Goal: Task Accomplishment & Management: Complete application form

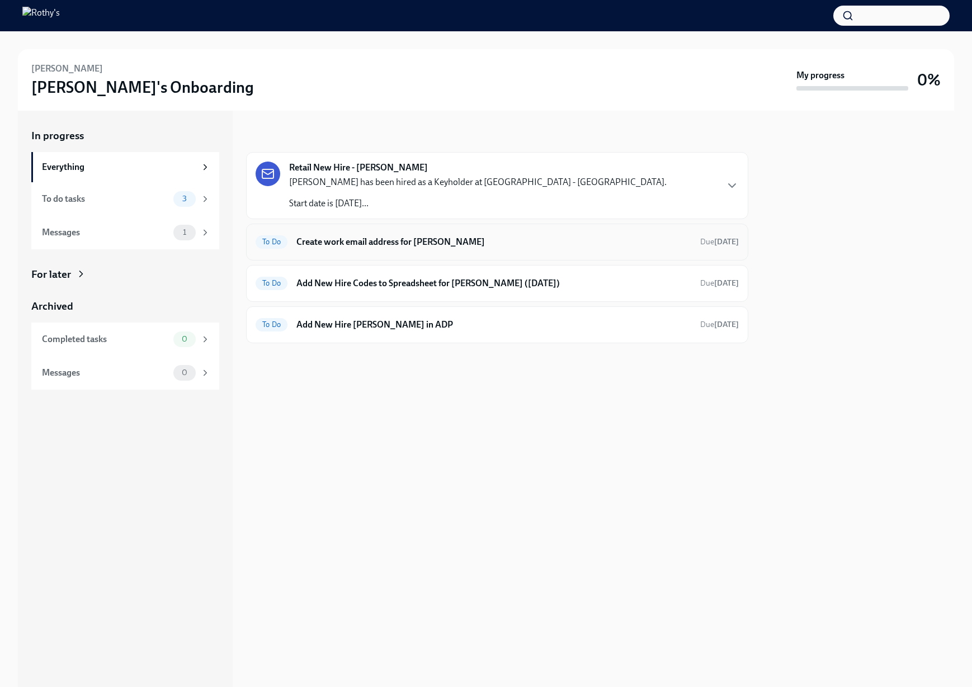
click at [433, 233] on div "To Do Create work email address for [PERSON_NAME] Due [DATE]" at bounding box center [497, 242] width 483 height 18
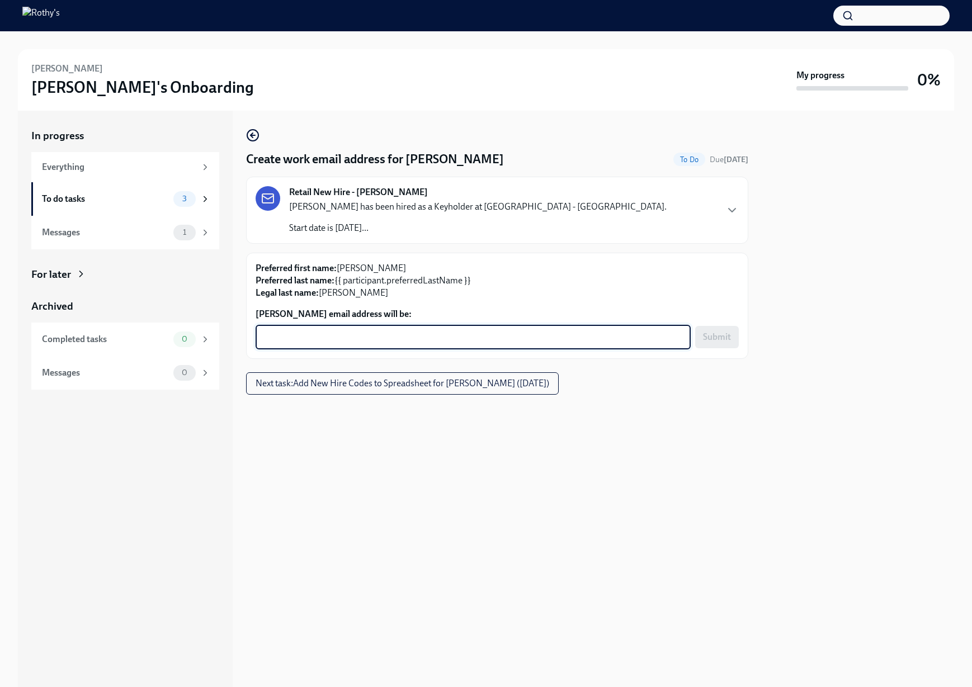
click at [402, 331] on textarea "[PERSON_NAME] email address will be:" at bounding box center [473, 337] width 422 height 13
paste textarea "[EMAIL_ADDRESS][DOMAIN_NAME]"
type textarea "[EMAIL_ADDRESS][DOMAIN_NAME]"
click at [723, 336] on span "Submit" at bounding box center [717, 337] width 28 height 11
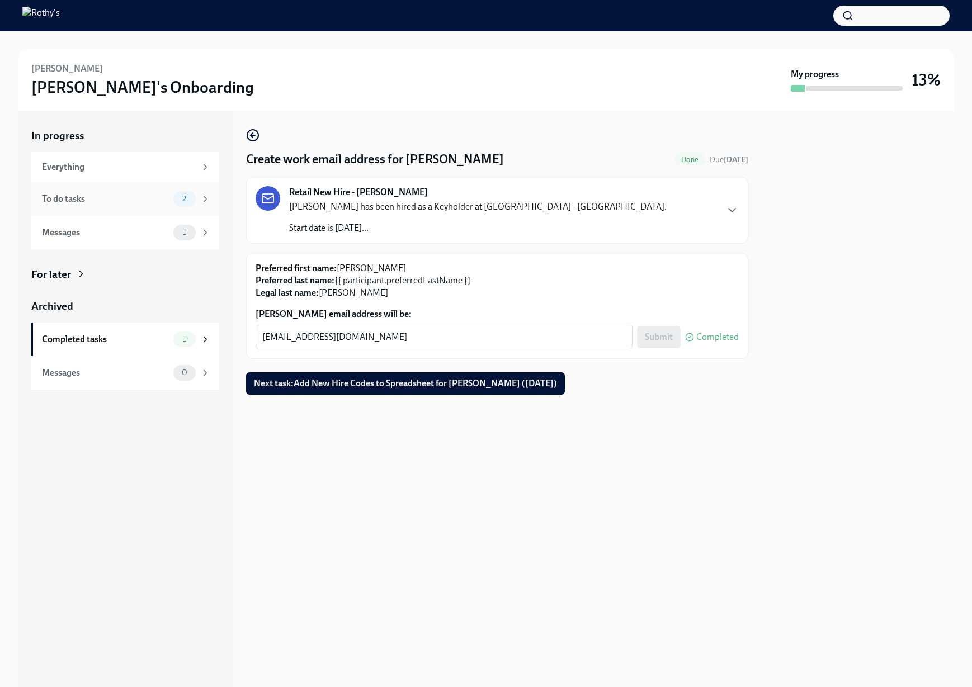
click at [138, 199] on div "To do tasks" at bounding box center [105, 199] width 127 height 12
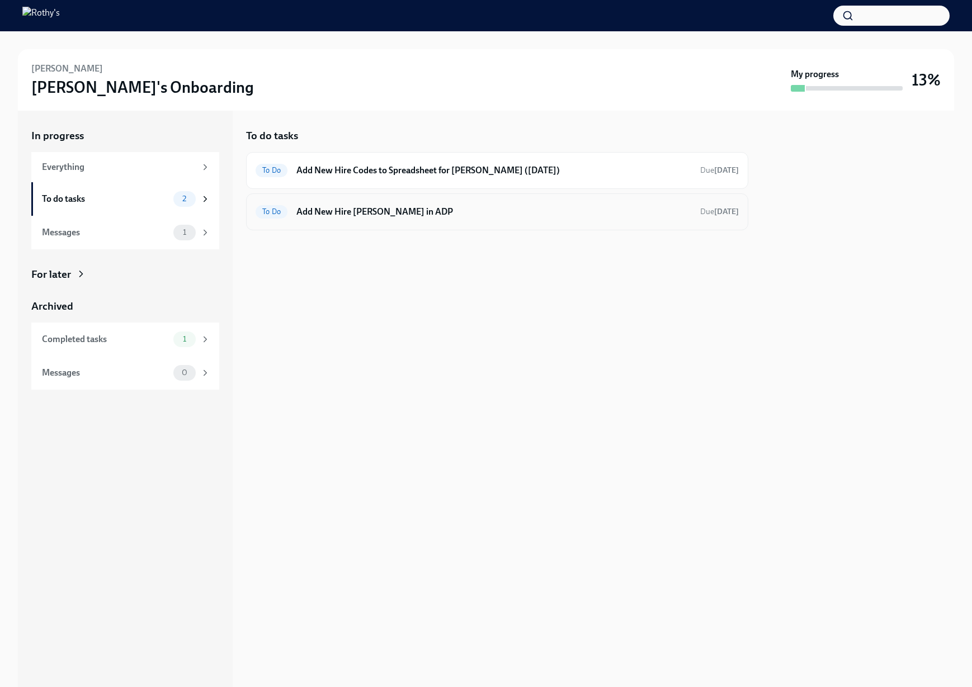
click at [362, 207] on h6 "Add New Hire [PERSON_NAME] in ADP" at bounding box center [493, 212] width 395 height 12
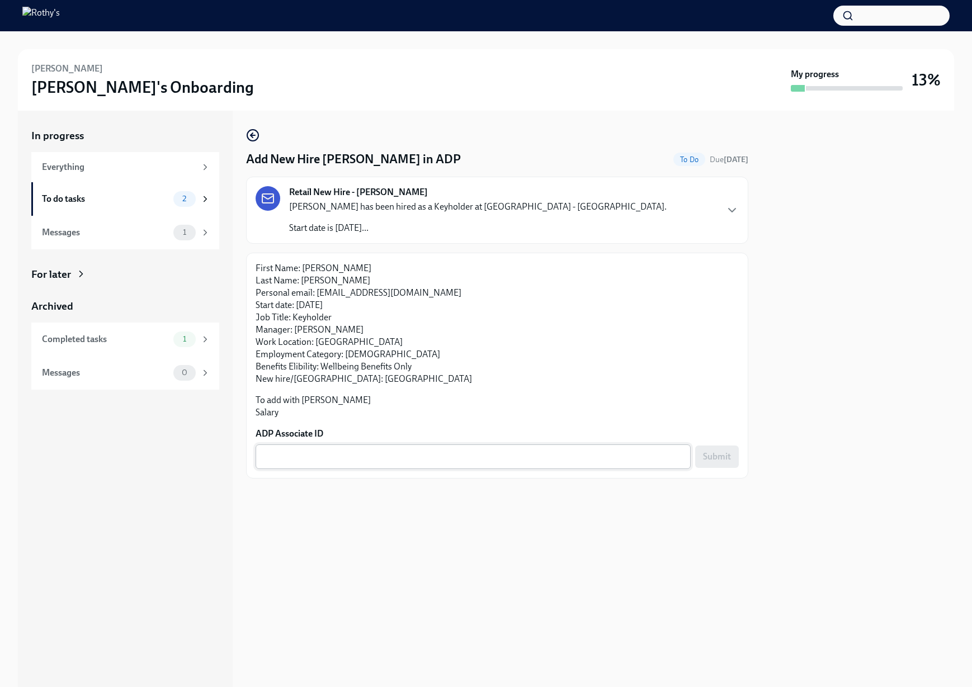
click at [418, 454] on textarea "ADP Associate ID" at bounding box center [473, 456] width 422 height 13
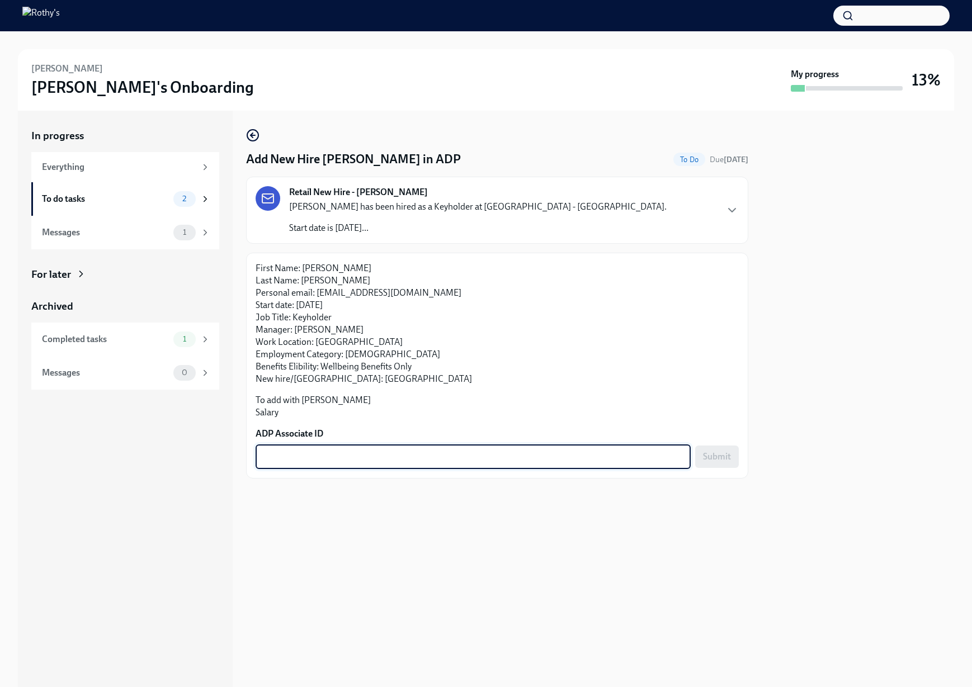
paste textarea "XC6N8EUTN"
type textarea "XC6N8EUTN"
click at [698, 452] on button "Submit" at bounding box center [717, 457] width 44 height 22
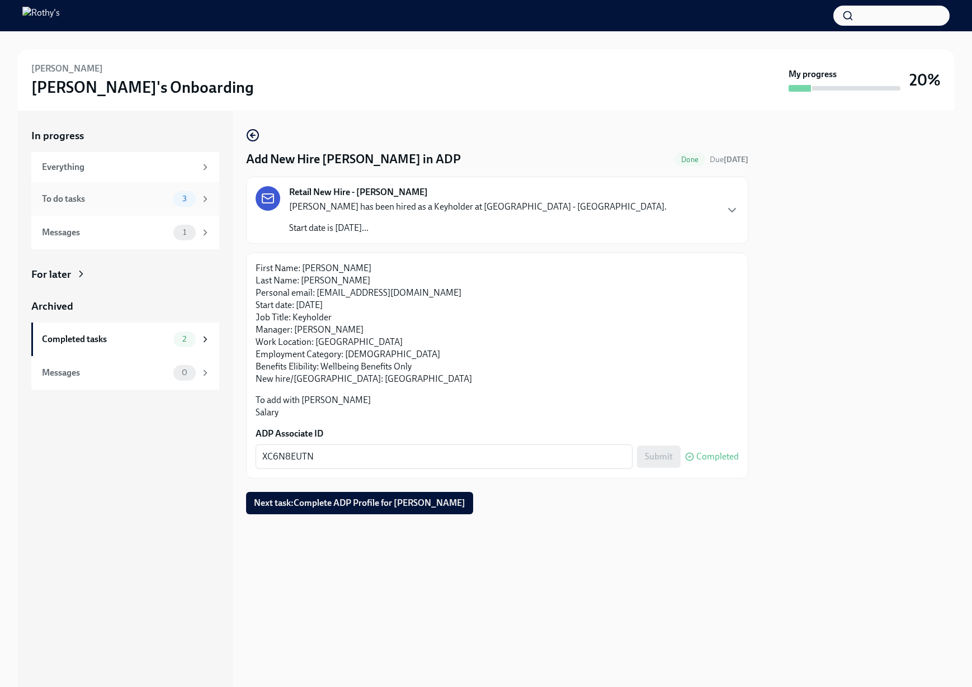
click at [140, 192] on div "To do tasks 3" at bounding box center [126, 199] width 168 height 16
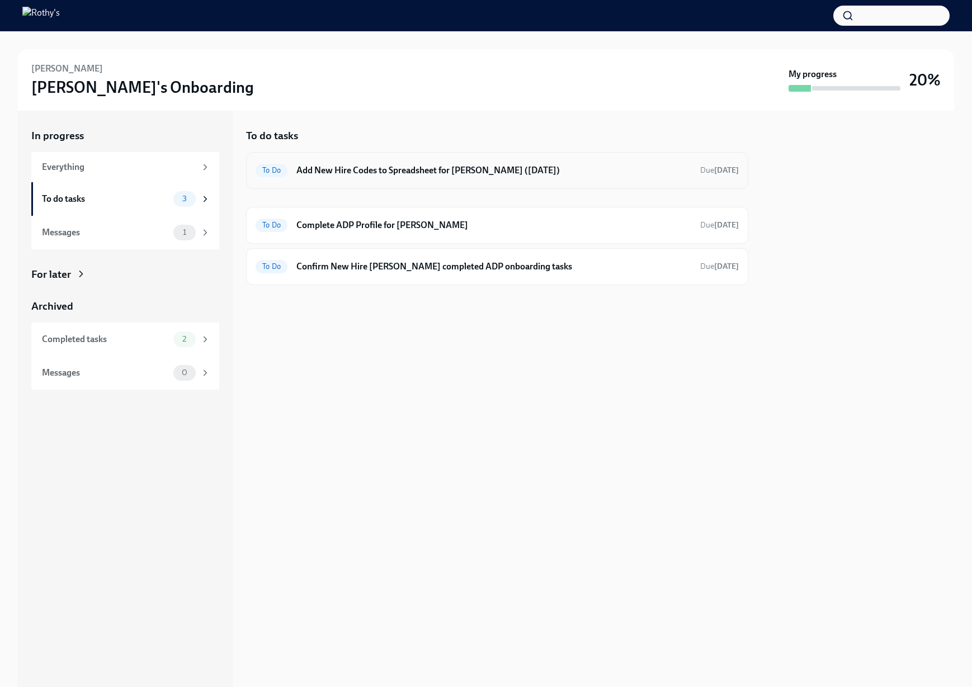
click at [366, 167] on h6 "Add New Hire Codes to Spreadsheet for [PERSON_NAME] ([DATE])" at bounding box center [493, 170] width 395 height 12
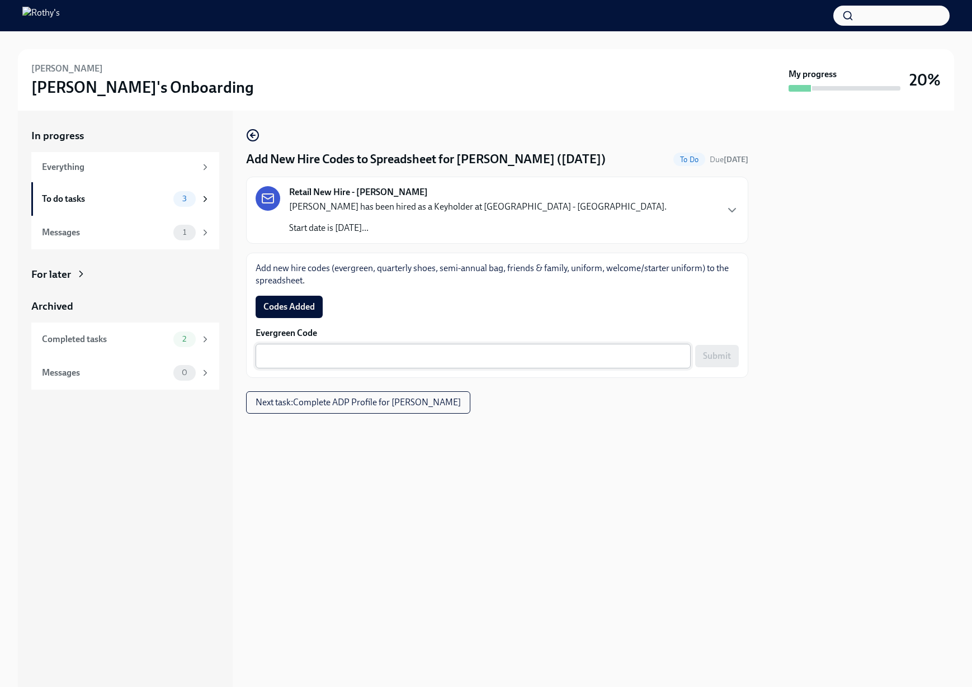
click at [494, 356] on textarea "Evergreen Code" at bounding box center [473, 356] width 422 height 13
paste textarea "E-FF-6DB542"
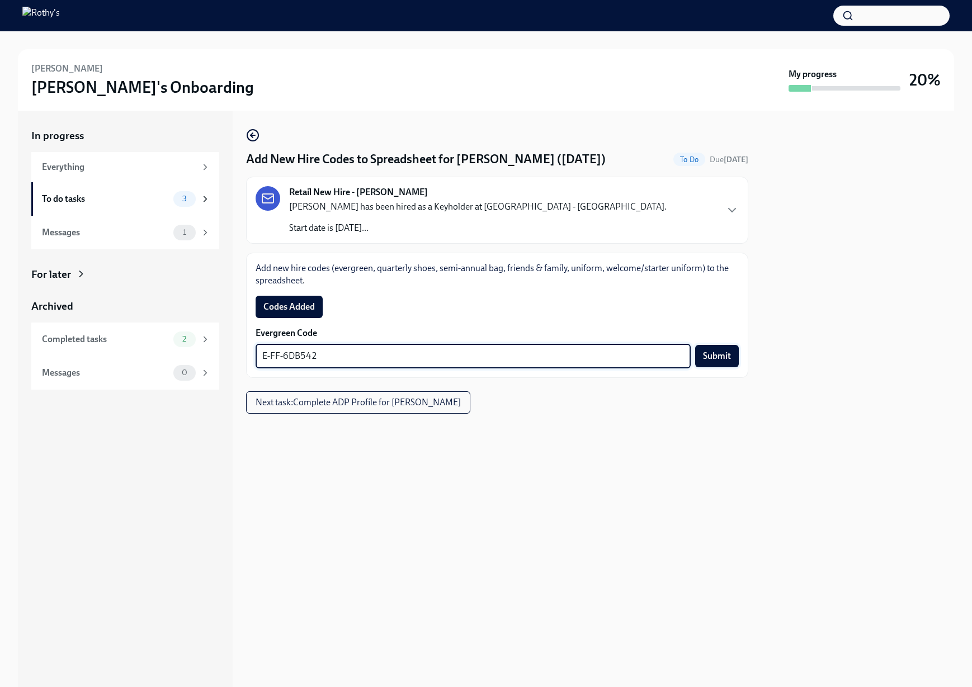
type textarea "E-FF-6DB542"
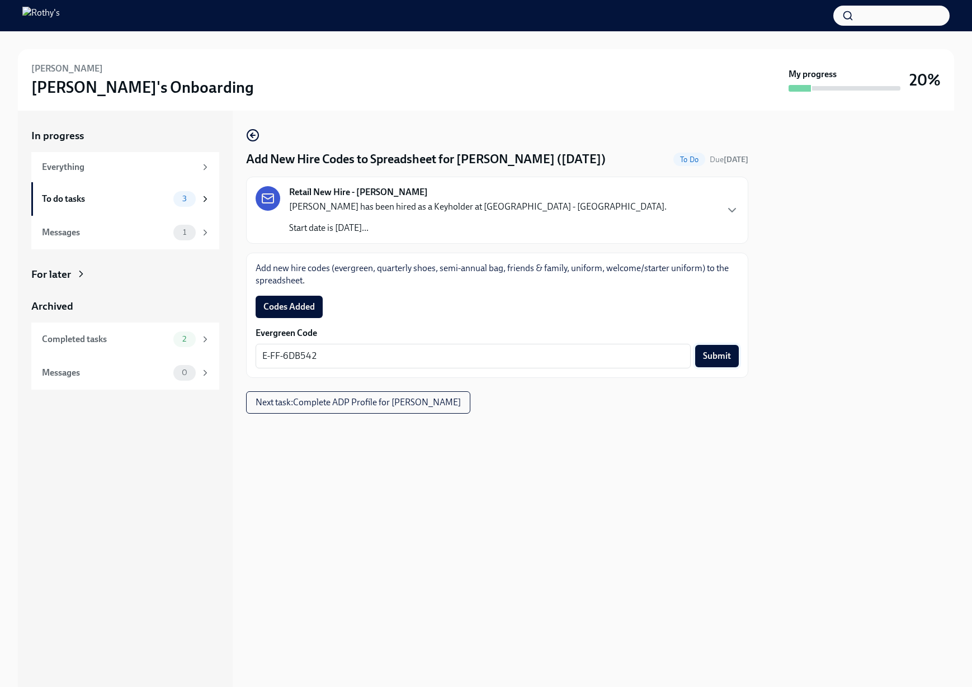
click at [728, 354] on span "Submit" at bounding box center [717, 356] width 28 height 11
click at [294, 306] on span "Codes Added" at bounding box center [288, 306] width 51 height 11
